Goal: Task Accomplishment & Management: Manage account settings

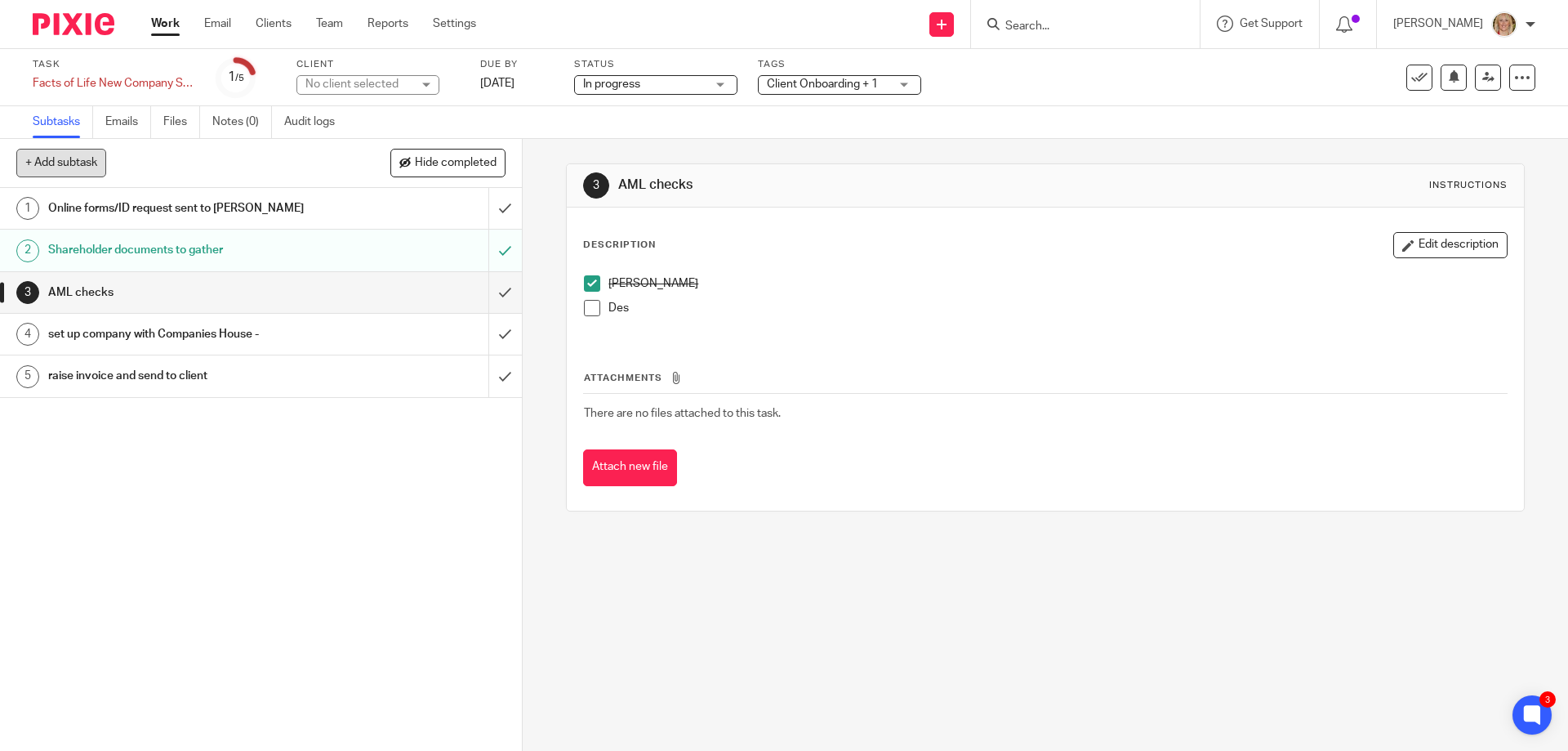
click at [50, 162] on button "+ Add subtask" at bounding box center [61, 163] width 89 height 28
click at [486, 159] on p "+ Add" at bounding box center [481, 163] width 48 height 28
click at [72, 163] on button "+ Add subtask" at bounding box center [61, 163] width 89 height 28
type input "set up client on pixie"
click at [478, 160] on p "+ Add" at bounding box center [481, 163] width 48 height 28
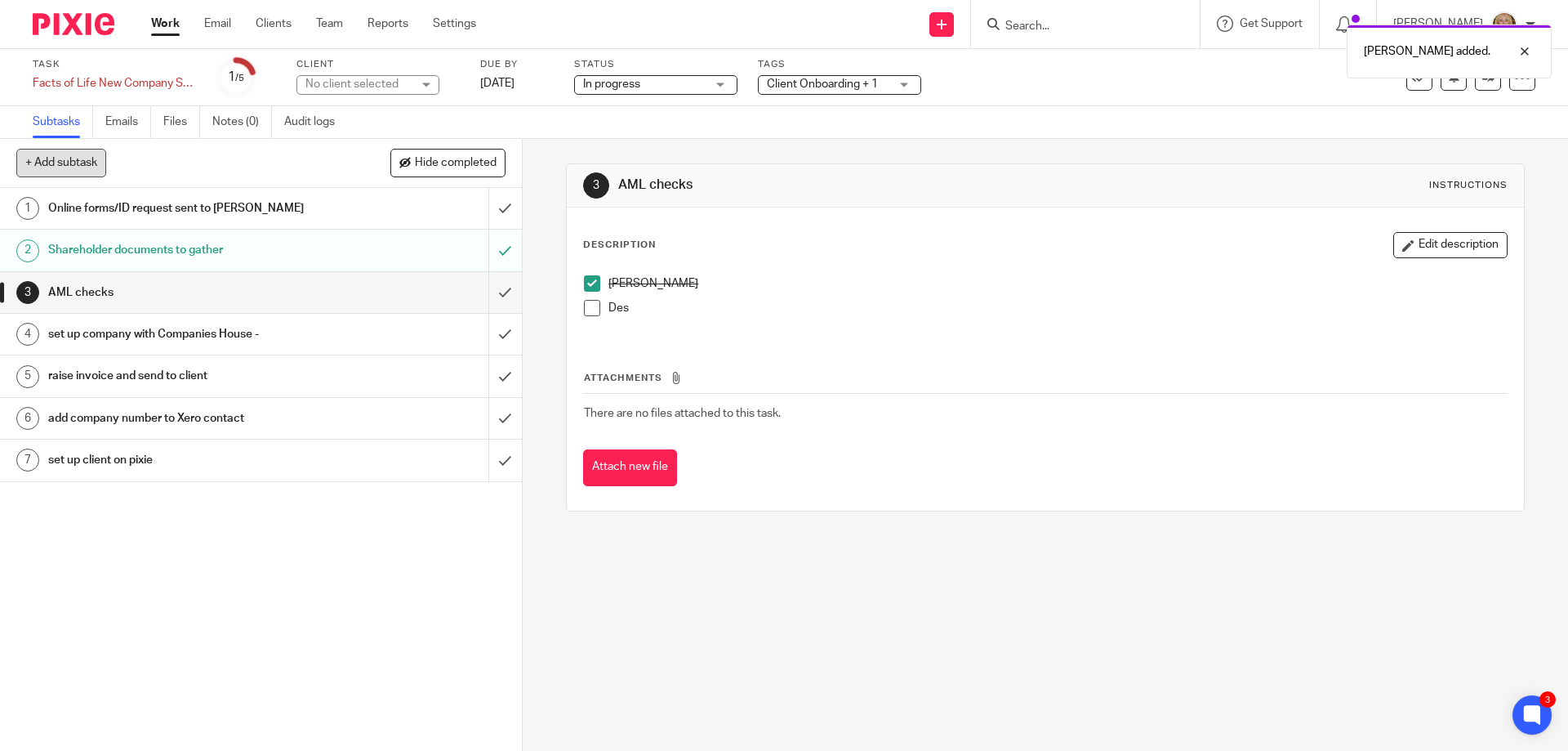
click at [80, 163] on button "+ Add subtask" at bounding box center [61, 163] width 89 height 28
type input "set up client on CCH"
click at [462, 162] on p "+ Add" at bounding box center [481, 163] width 48 height 28
click at [56, 163] on button "+ Add subtask" at bounding box center [61, 163] width 89 height 28
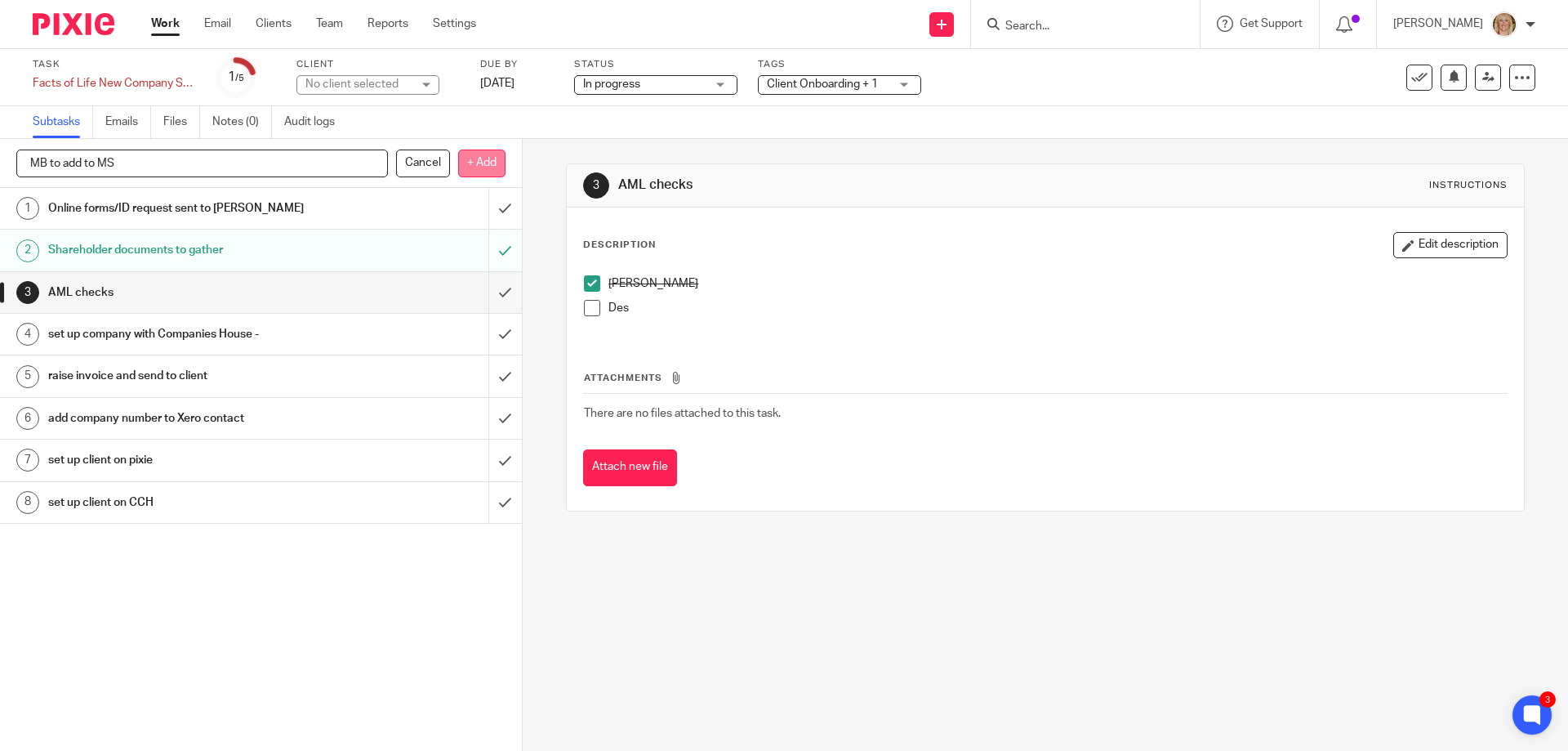
type input "MB to add to MS"
click at [486, 166] on p "+ Add" at bounding box center [481, 163] width 48 height 28
click at [258, 376] on h1 "raise invoice and send to client" at bounding box center [189, 376] width 282 height 24
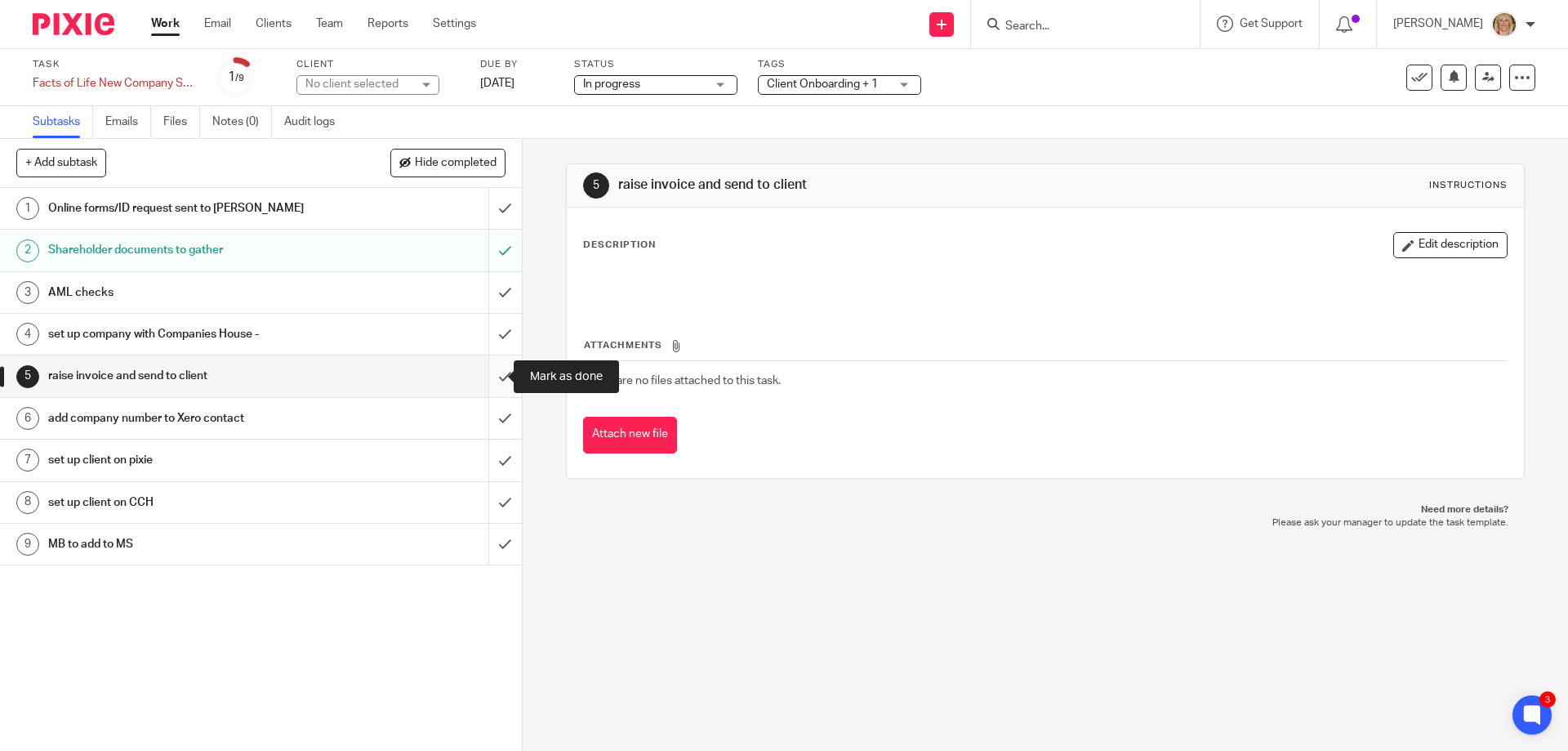
click at [486, 377] on input "submit" at bounding box center [261, 376] width 522 height 41
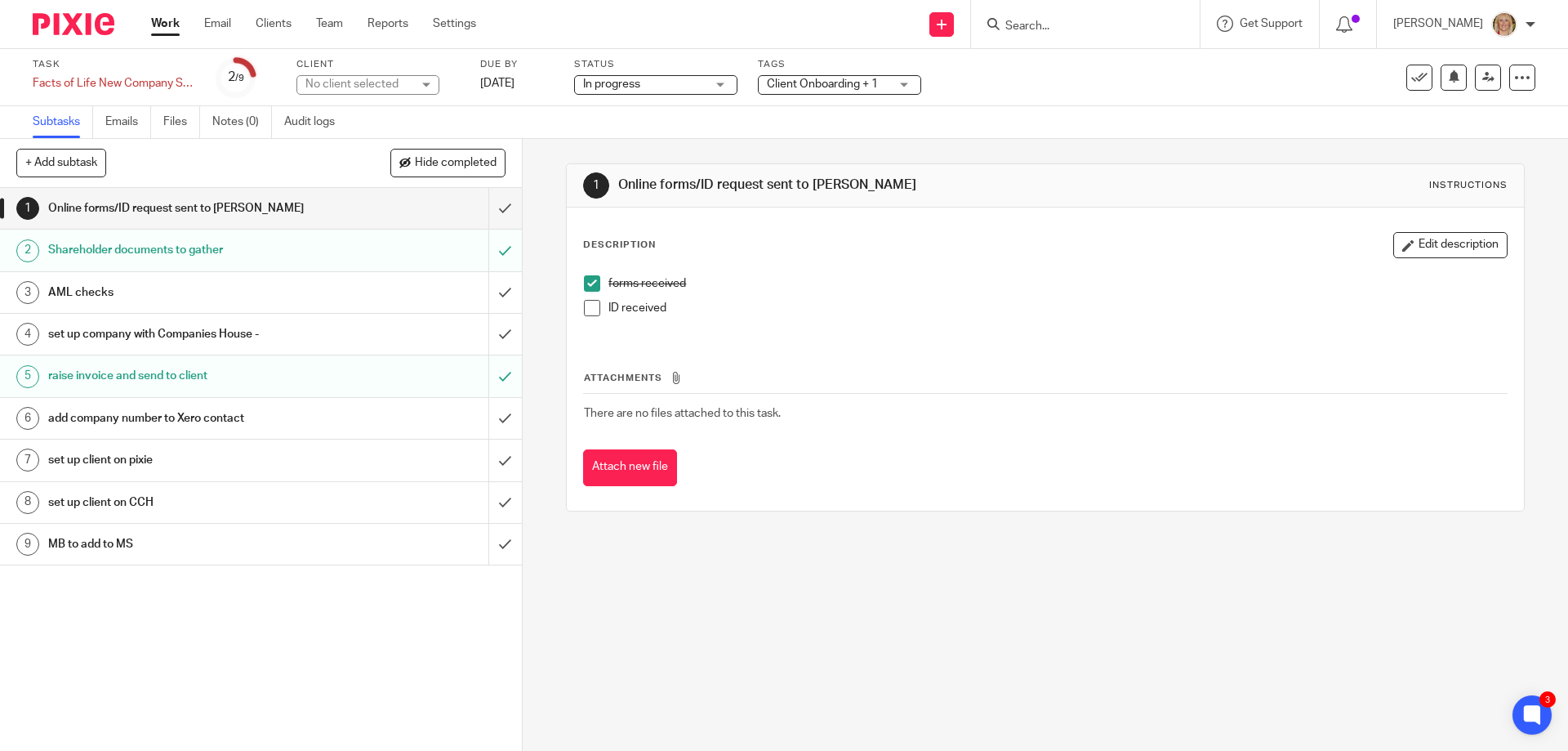
click at [151, 335] on h1 "set up company with Companies House -" at bounding box center [189, 334] width 282 height 24
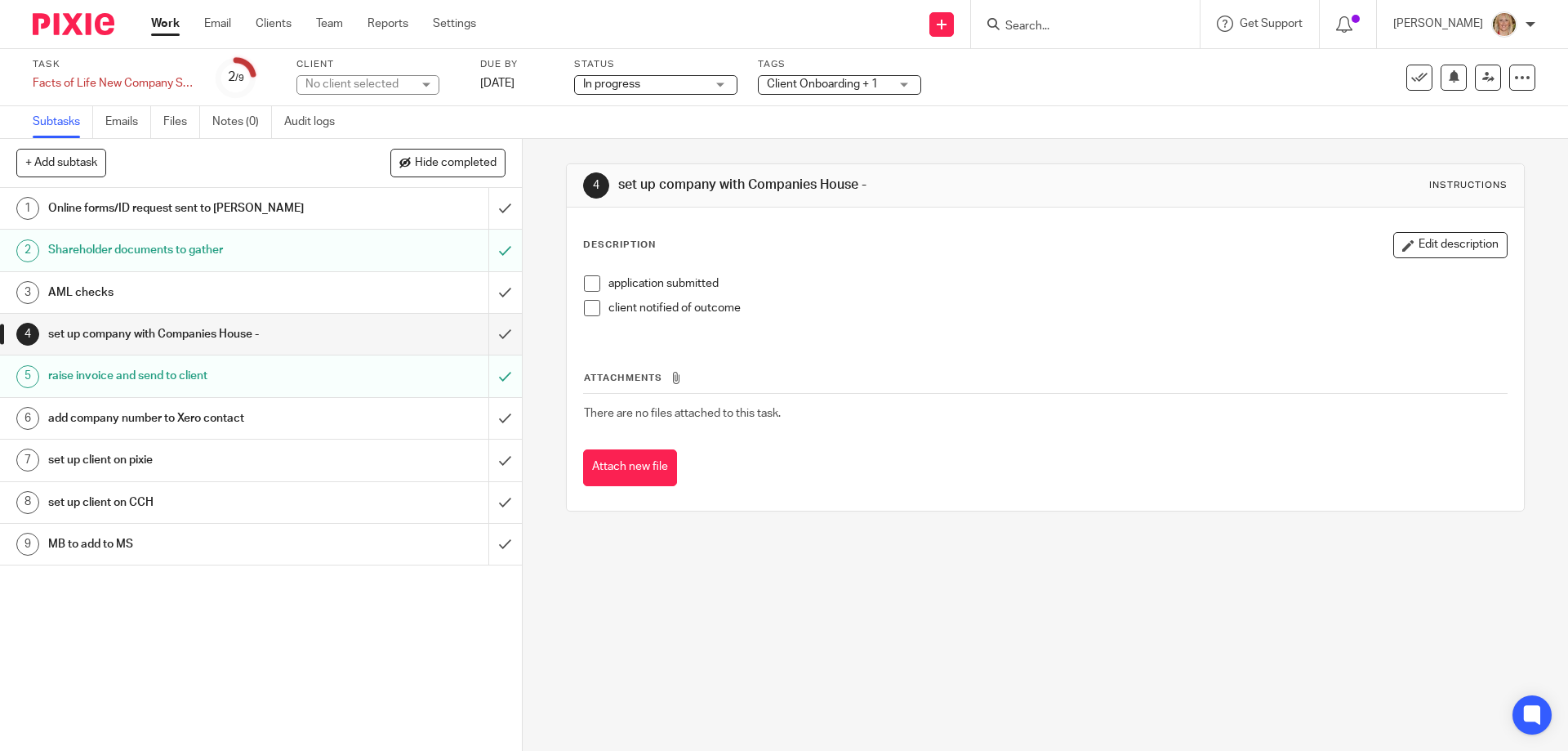
click at [590, 281] on span at bounding box center [592, 283] width 17 height 17
click at [591, 307] on span at bounding box center [592, 308] width 17 height 17
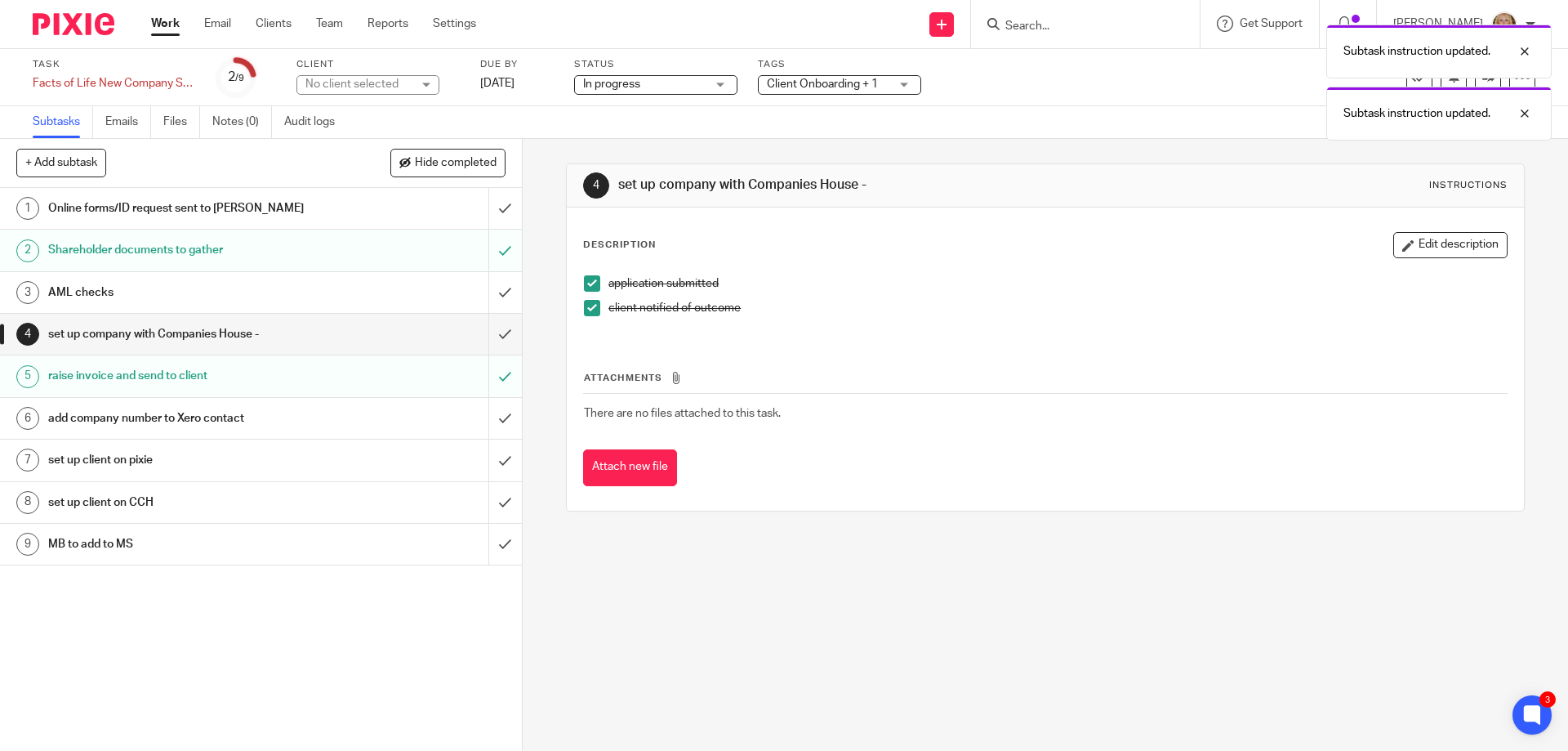
click at [1409, 242] on button "Edit description" at bounding box center [1451, 245] width 115 height 26
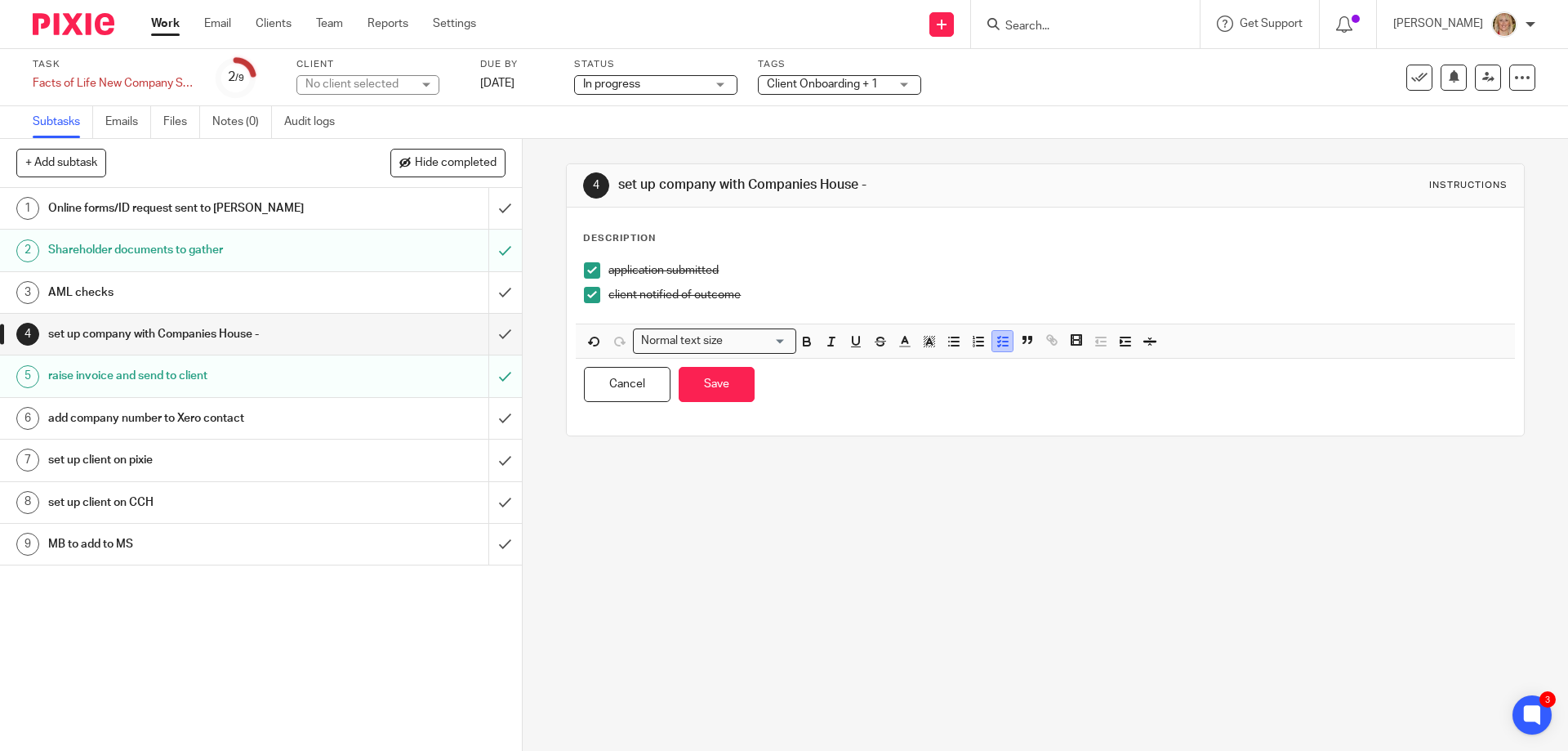
click at [992, 346] on button "button" at bounding box center [1002, 342] width 21 height 21
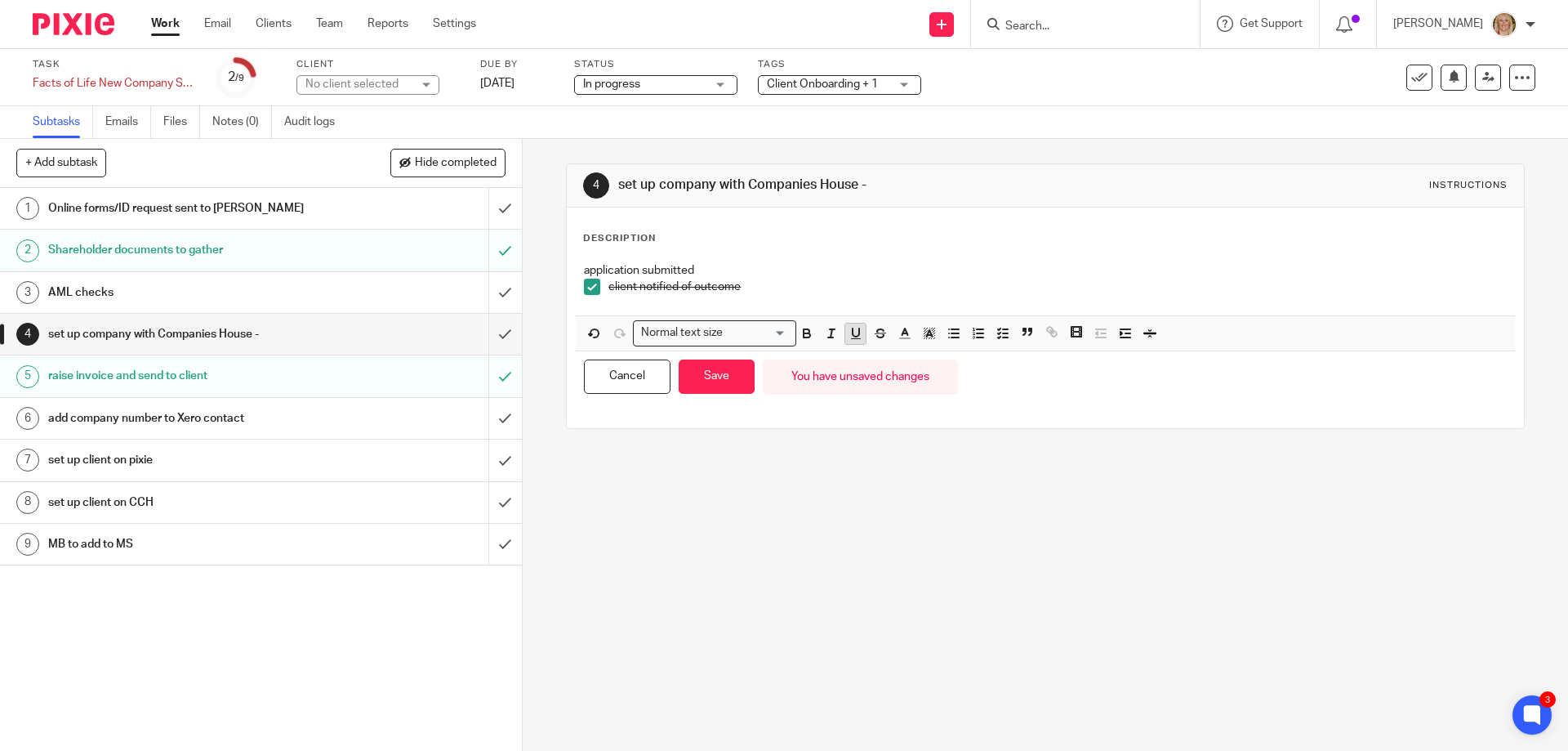
drag, startPoint x: 999, startPoint y: 336, endPoint x: 860, endPoint y: 333, distance: 139.0
click at [999, 335] on icon "button" at bounding box center [1002, 333] width 15 height 15
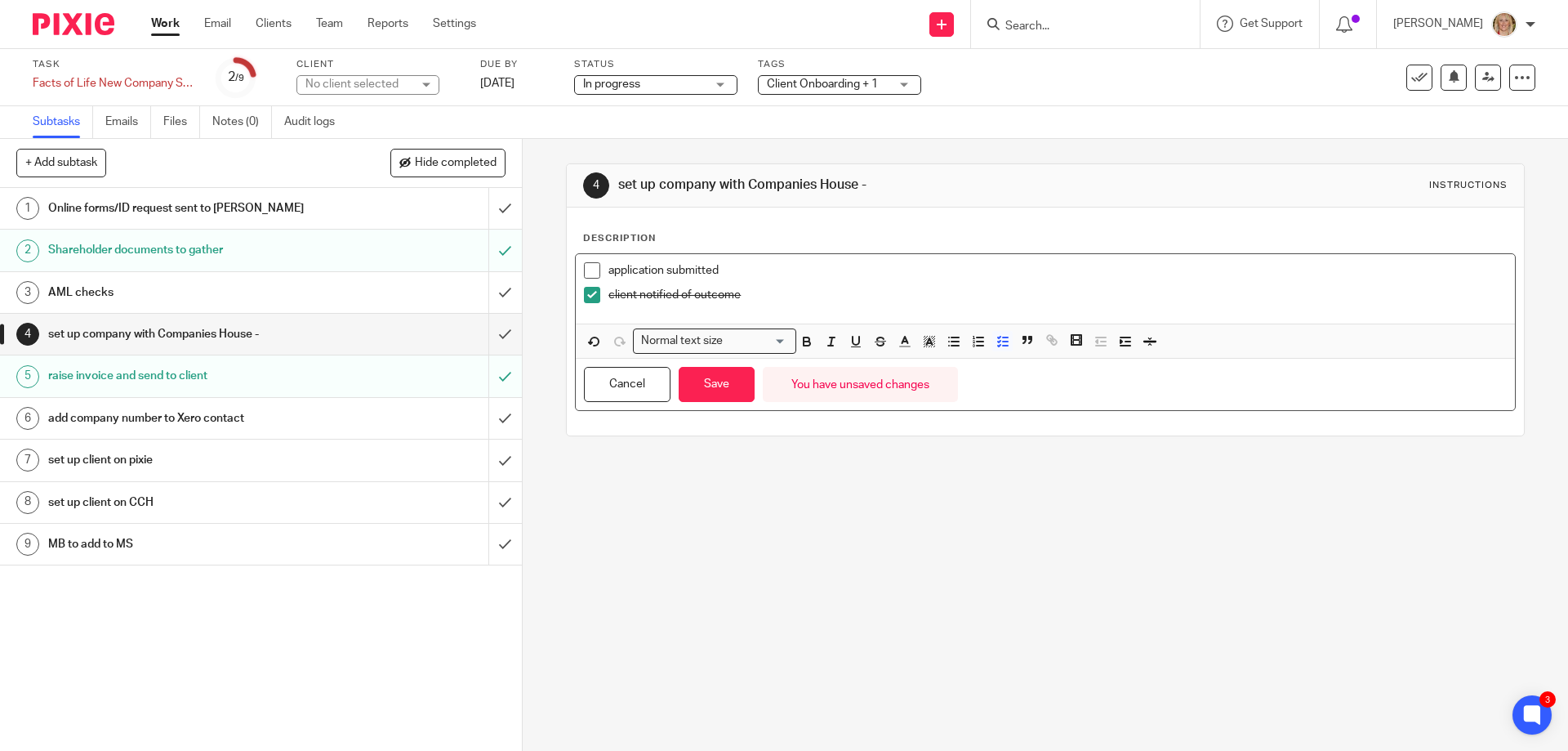
click at [586, 275] on span at bounding box center [592, 270] width 17 height 17
click at [744, 297] on p "client notified of outcome" at bounding box center [1056, 295] width 897 height 17
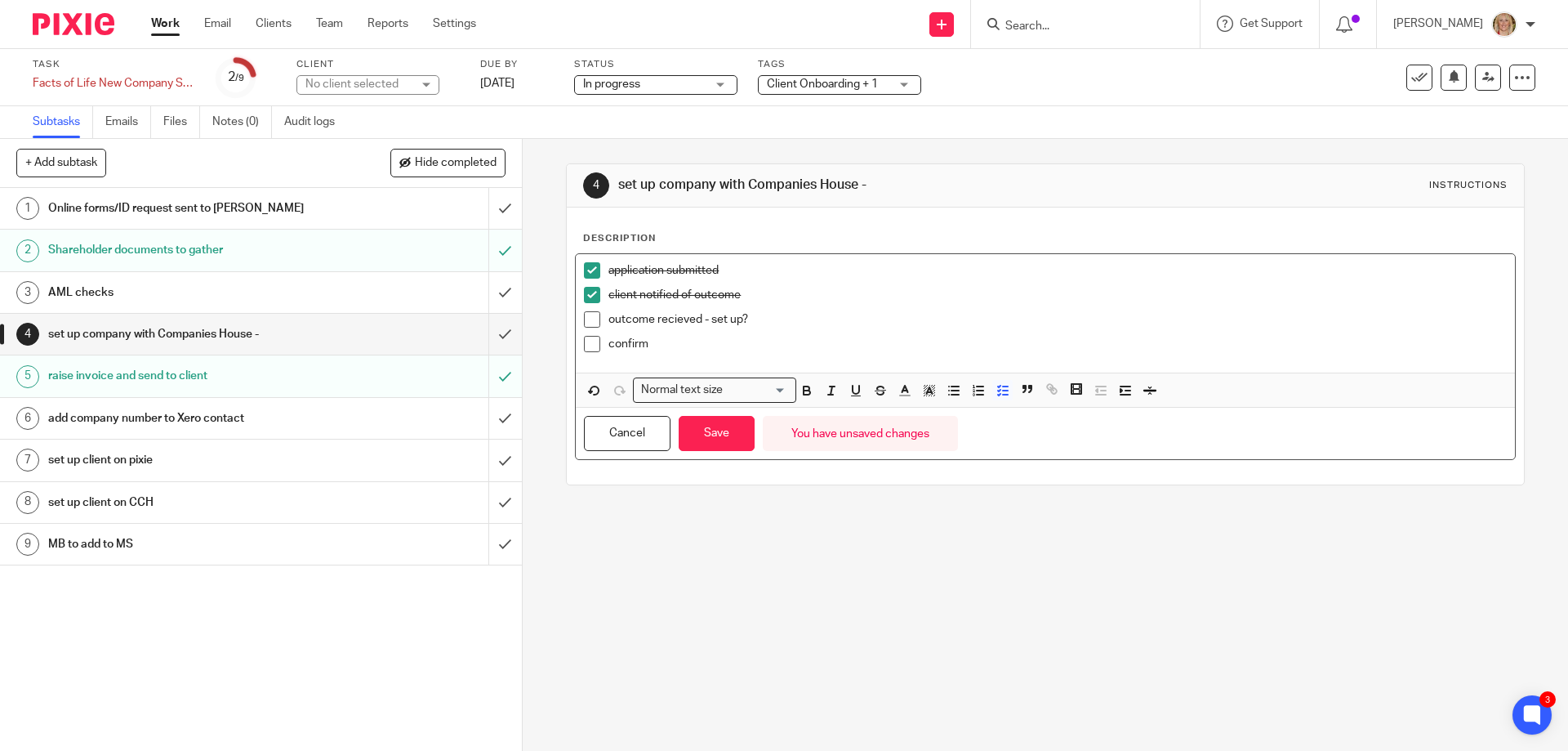
click at [694, 295] on p "client notified of outcome" at bounding box center [1056, 295] width 897 height 17
click at [586, 296] on span at bounding box center [592, 295] width 17 height 17
drag, startPoint x: 676, startPoint y: 294, endPoint x: 754, endPoint y: 303, distance: 78.5
click at [754, 303] on p "client notified of outcome" at bounding box center [1056, 295] width 897 height 17
click at [586, 294] on span at bounding box center [592, 295] width 17 height 17
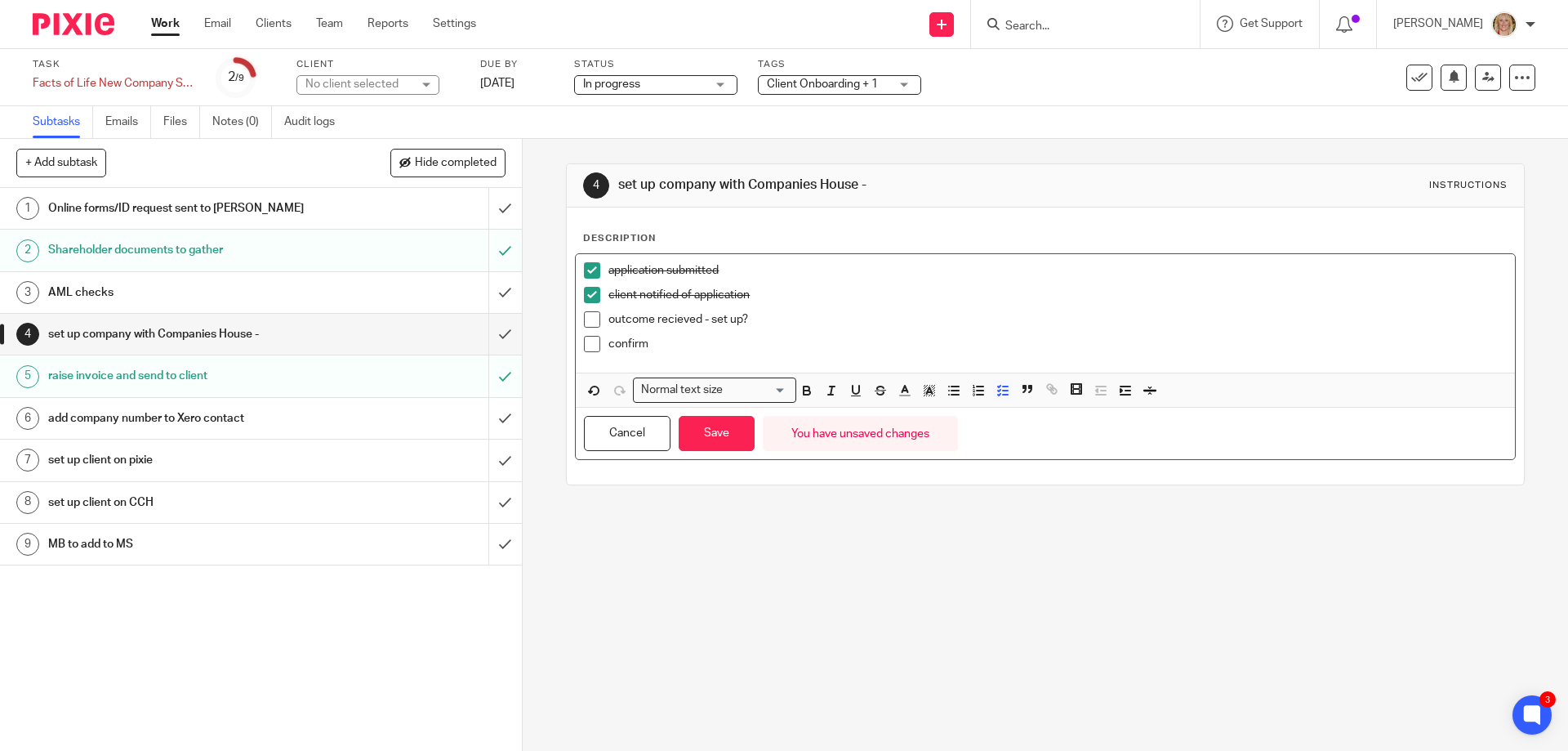
click at [664, 342] on p "confirm" at bounding box center [1056, 343] width 897 height 17
click at [713, 431] on button "Save" at bounding box center [716, 434] width 76 height 35
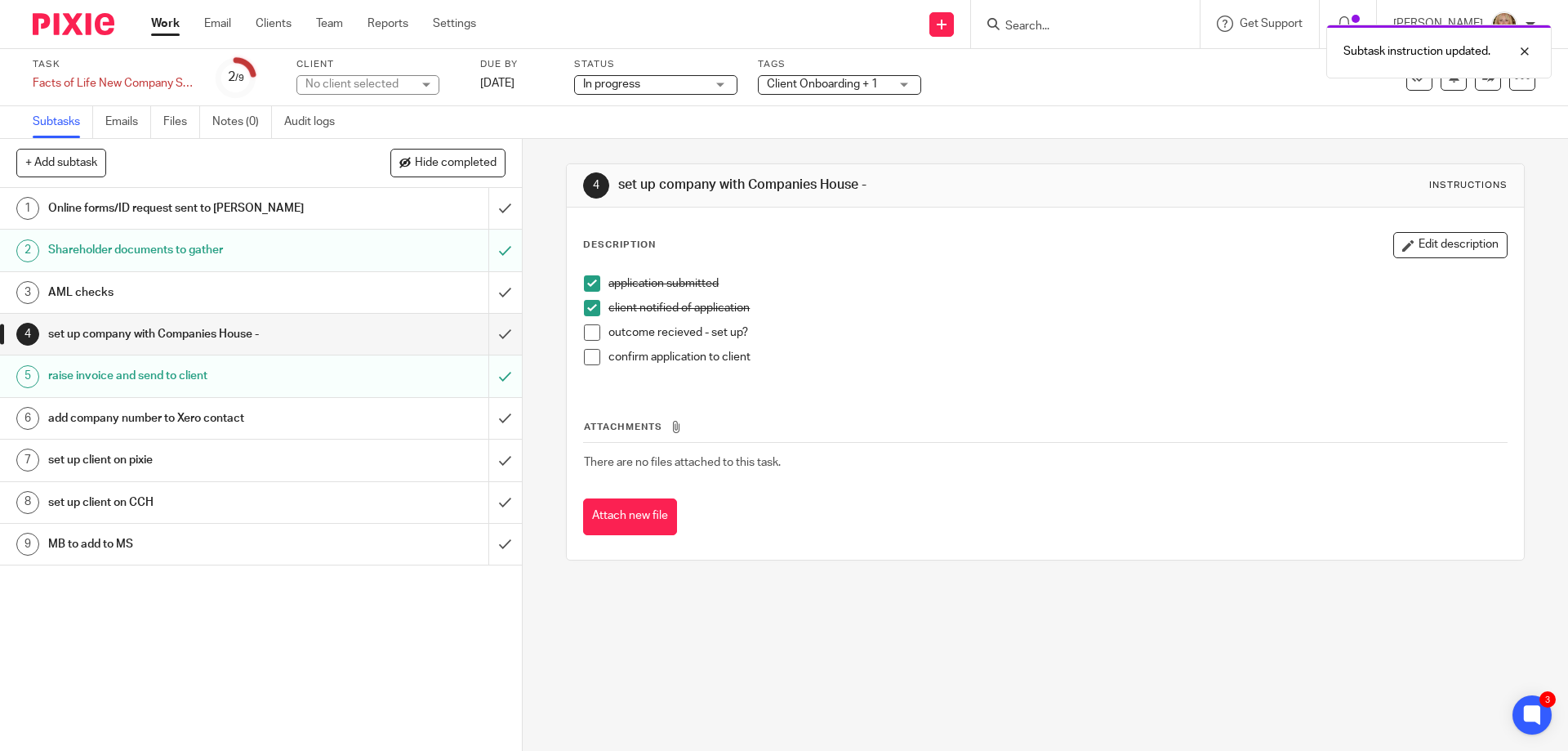
click at [184, 375] on h1 "raise invoice and send to client" at bounding box center [189, 376] width 282 height 24
